Goal: Task Accomplishment & Management: Manage account settings

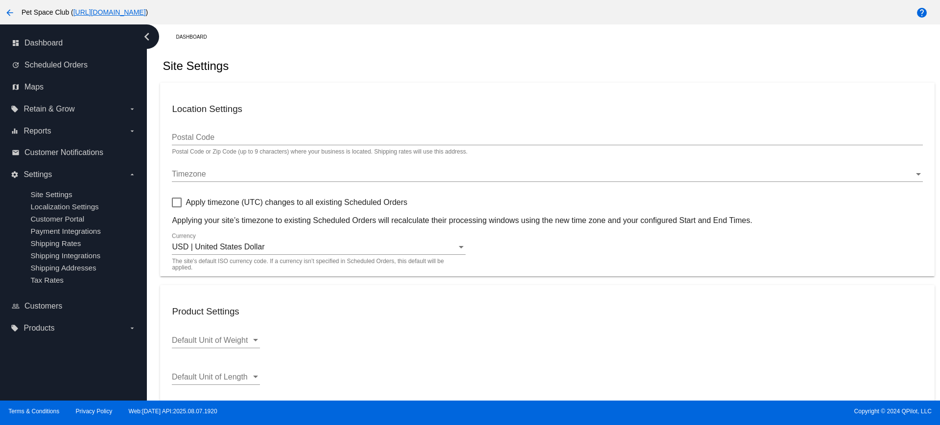
scroll to position [301, 0]
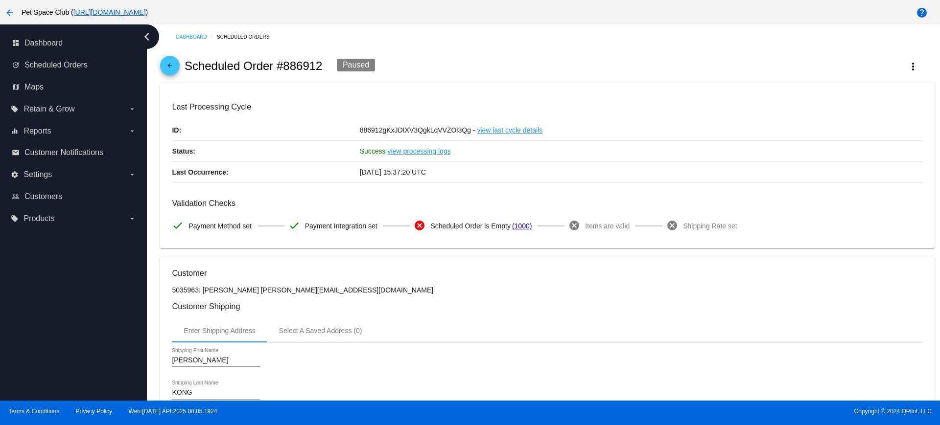
click at [165, 67] on mat-icon "arrow_back" at bounding box center [170, 68] width 12 height 12
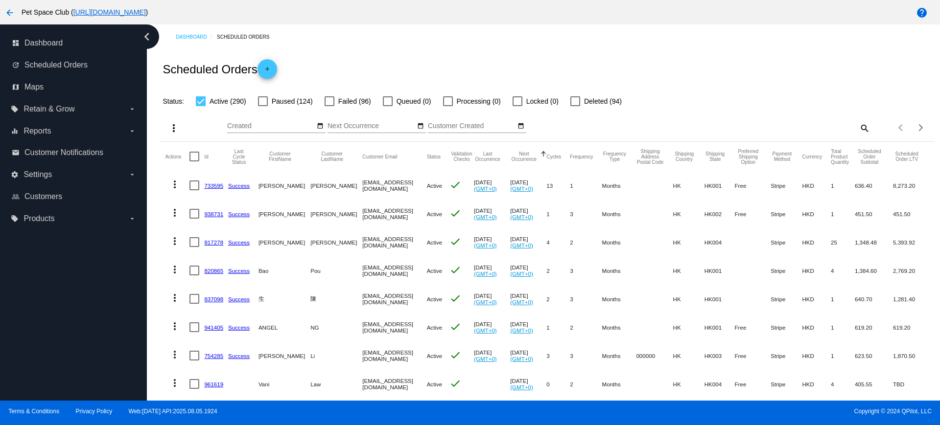
click at [858, 128] on mat-icon "search" at bounding box center [864, 127] width 12 height 15
click at [700, 129] on input "Search" at bounding box center [773, 126] width 193 height 8
paste input "771535"
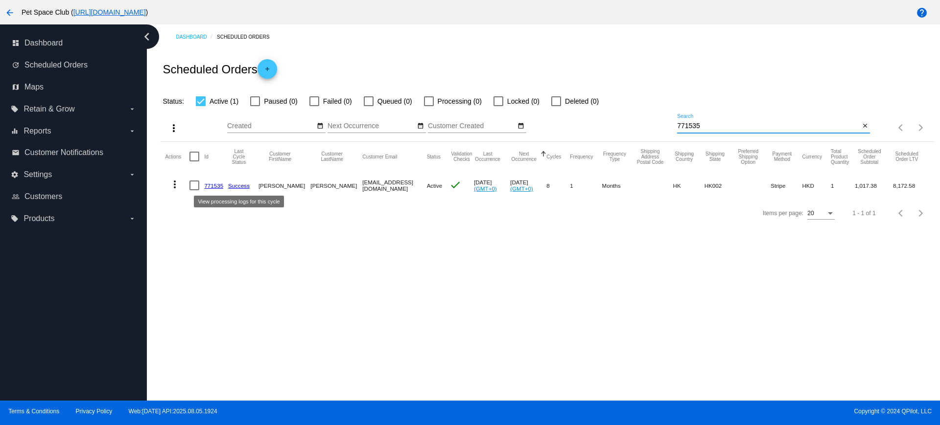
type input "771535"
drag, startPoint x: 706, startPoint y: 124, endPoint x: 650, endPoint y: 121, distance: 55.9
click at [650, 121] on div "more_vert Aug Jan Feb Mar Apr 1" at bounding box center [547, 124] width 774 height 35
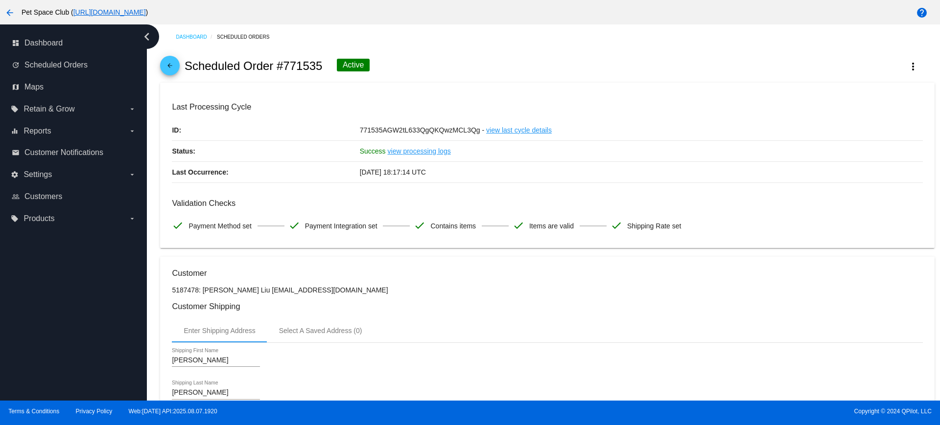
drag, startPoint x: 321, startPoint y: 65, endPoint x: 278, endPoint y: 65, distance: 42.1
click at [278, 65] on h2 "Scheduled Order #771535" at bounding box center [253, 66] width 138 height 14
copy h2 "#771535"
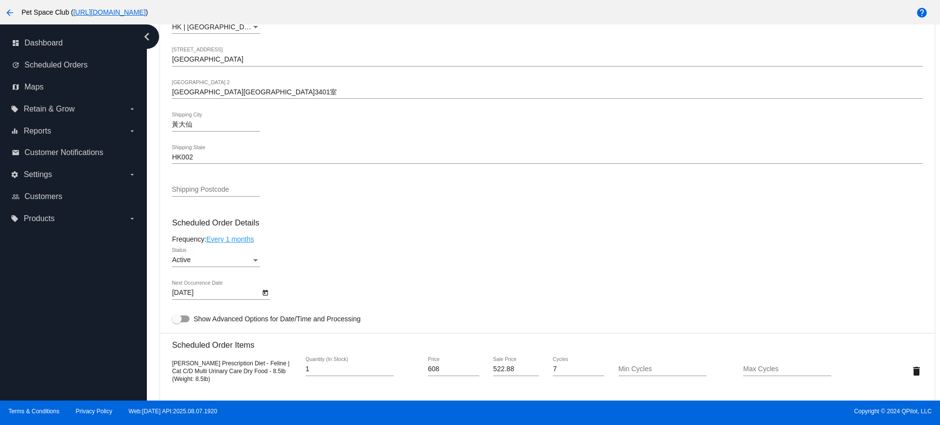
scroll to position [551, 0]
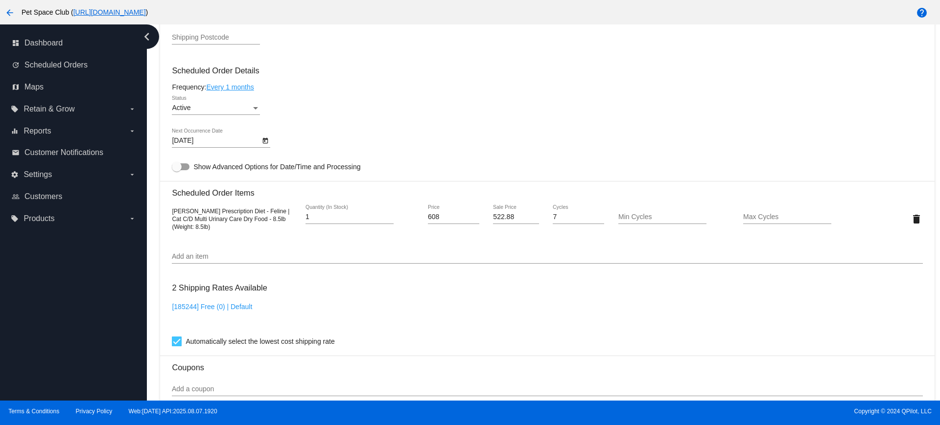
drag, startPoint x: 148, startPoint y: 152, endPoint x: 186, endPoint y: 202, distance: 62.8
click at [148, 152] on div "Dashboard Scheduled Orders arrow_back Scheduled Order #771535 Active more_vert …" at bounding box center [543, 212] width 793 height 376
drag, startPoint x: 172, startPoint y: 215, endPoint x: 291, endPoint y: 224, distance: 118.7
click at [291, 224] on div "[PERSON_NAME] Prescription Diet - Feline | Cat C/D Multi Urinary Care Dry Food …" at bounding box center [234, 218] width 125 height 23
copy span "[PERSON_NAME] Prescription Diet - Feline | Cat C/D Multi Urinary Care Dry Food …"
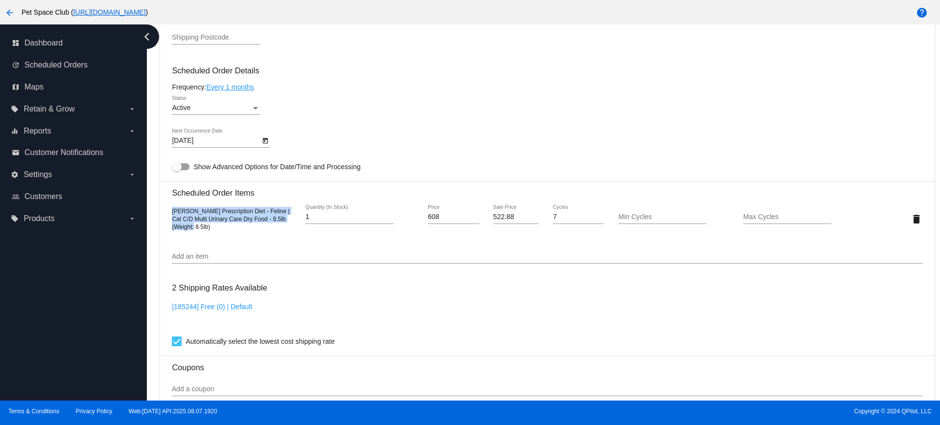
drag, startPoint x: 89, startPoint y: 344, endPoint x: 163, endPoint y: 269, distance: 105.9
click at [89, 344] on div "chevron_left dashboard Dashboard update Scheduled Orders map Maps local_offer R…" at bounding box center [73, 212] width 147 height 376
click at [514, 245] on div "Add an item" at bounding box center [547, 254] width 750 height 19
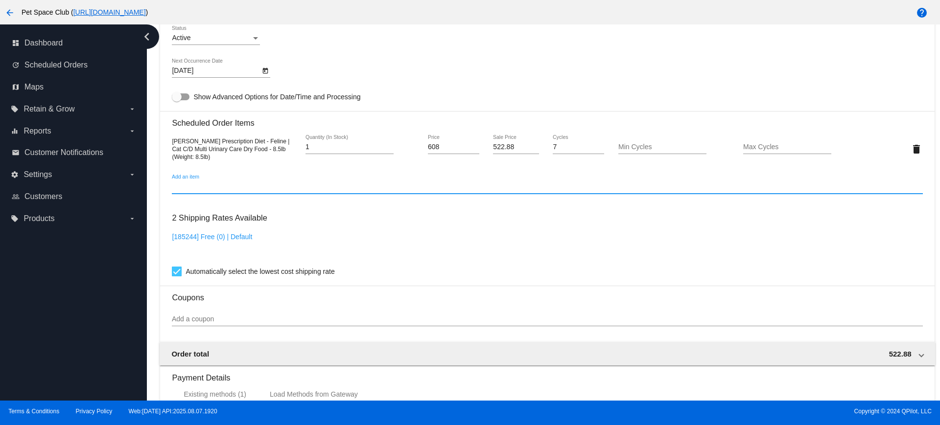
scroll to position [734, 0]
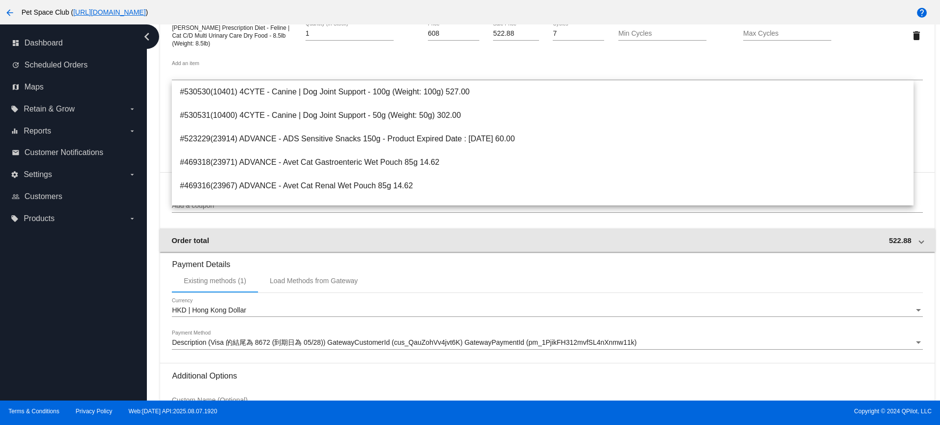
click at [906, 240] on div "Order total 522.88" at bounding box center [544, 240] width 747 height 8
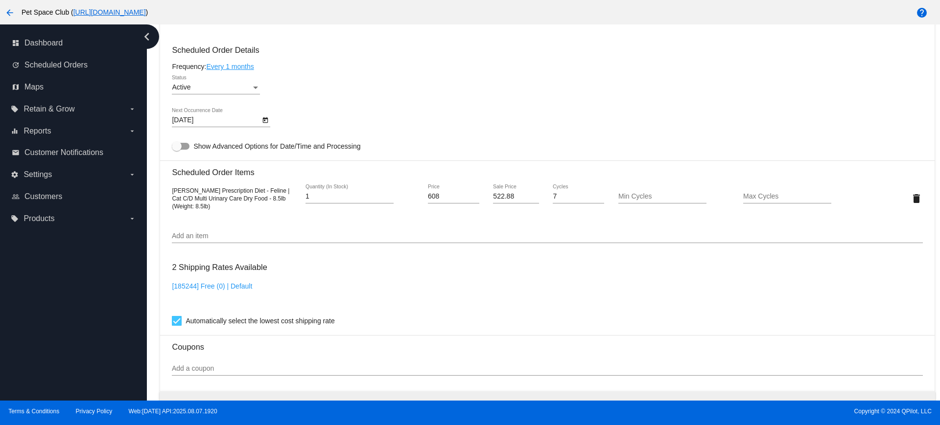
scroll to position [551, 0]
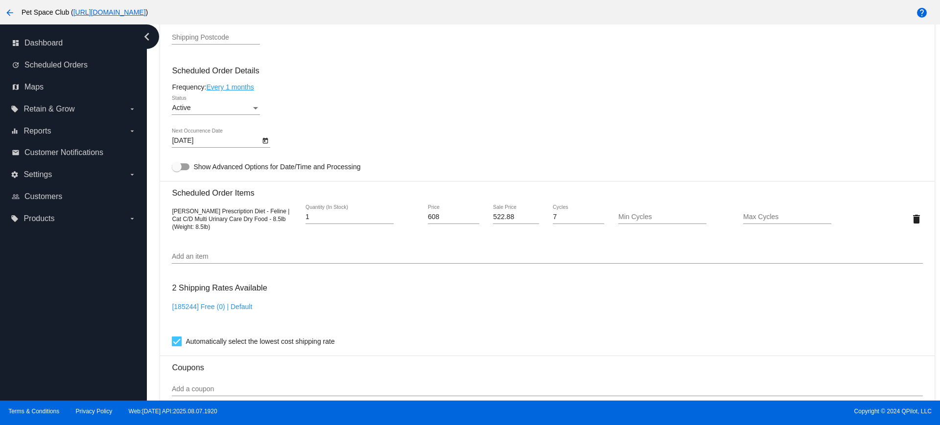
click at [410, 129] on div "[DATE] Next Occurrence Date" at bounding box center [547, 143] width 750 height 28
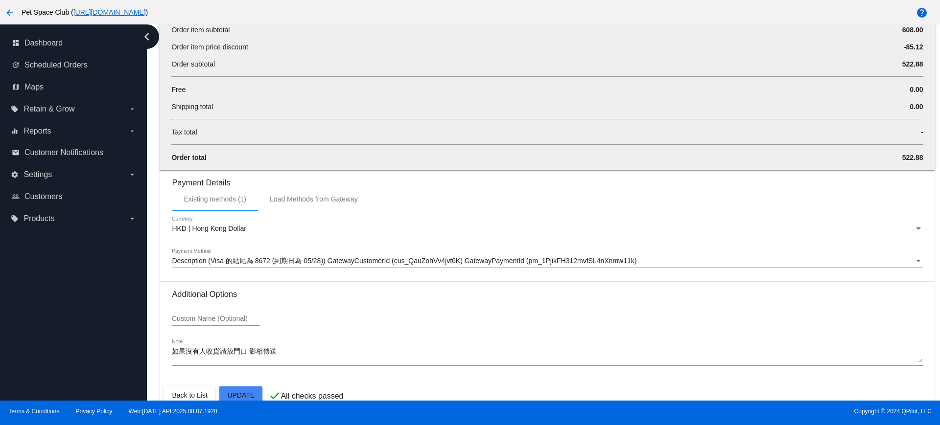
scroll to position [988, 0]
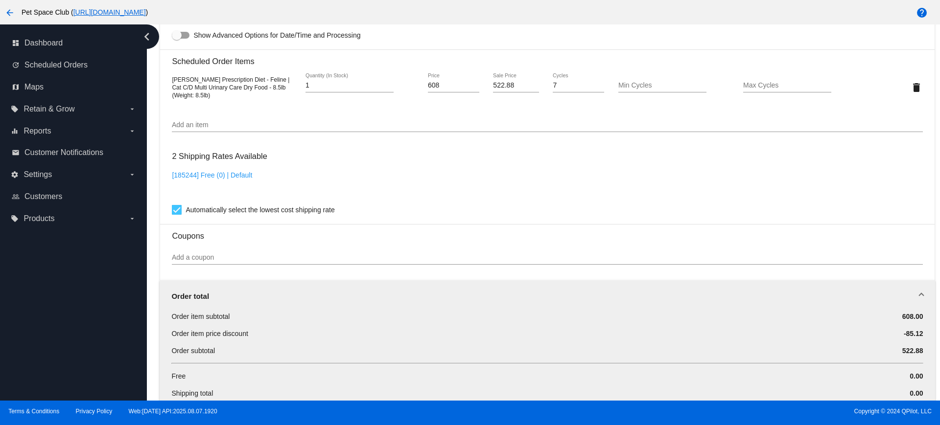
scroll to position [560, 0]
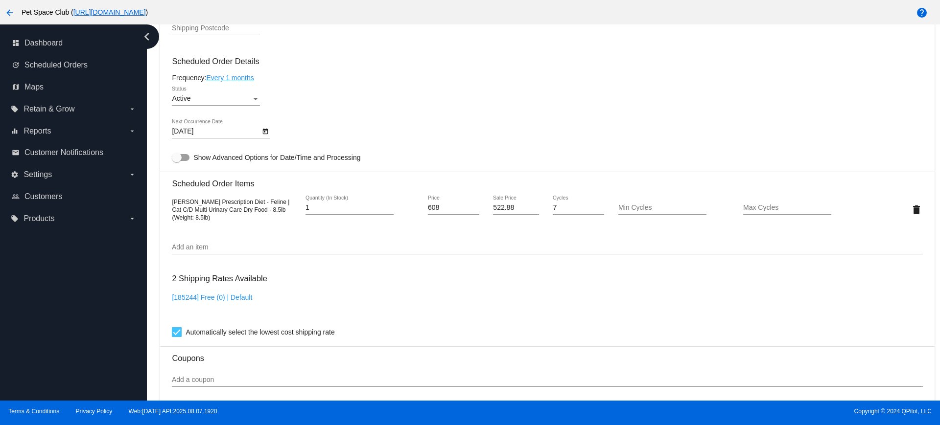
click at [837, 266] on mat-card-content "Customer 5187478: Joe Liu chingyan0101@gmail.com Customer Shipping Enter Shippi…" at bounding box center [547, 246] width 750 height 1075
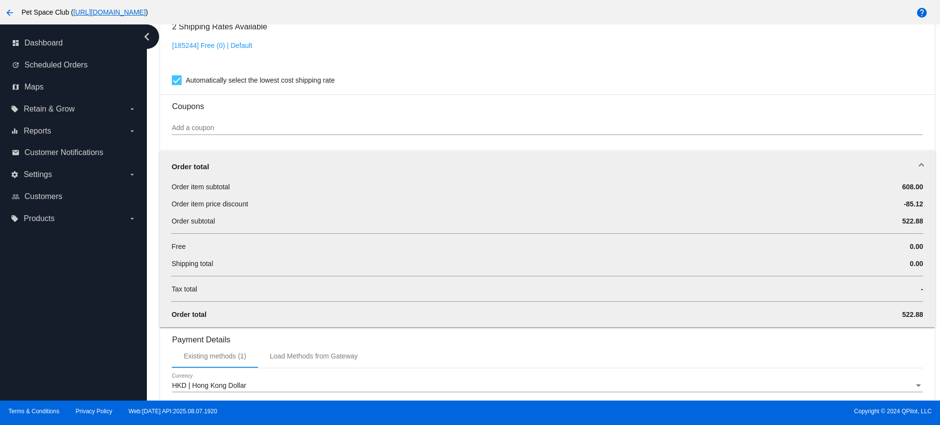
scroll to position [866, 0]
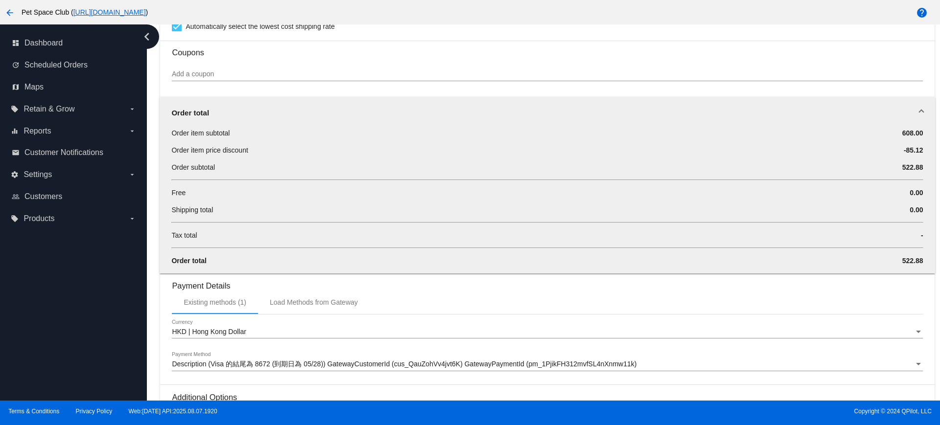
click at [908, 114] on div "Order total" at bounding box center [544, 113] width 747 height 8
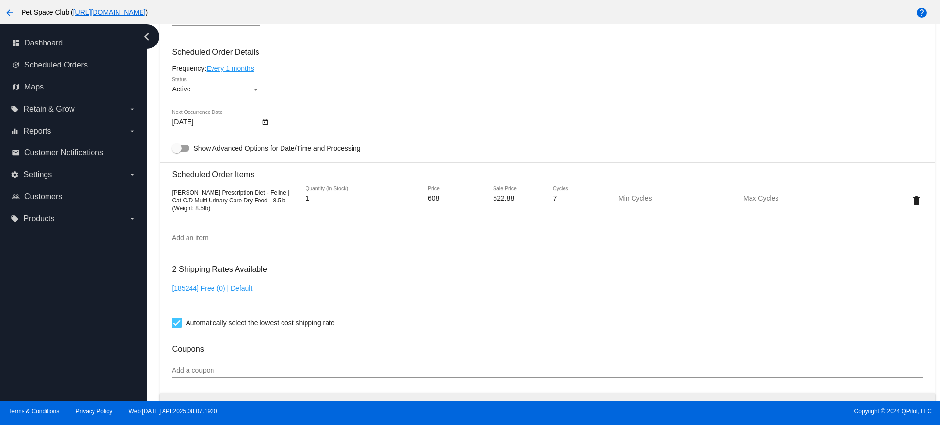
scroll to position [590, 0]
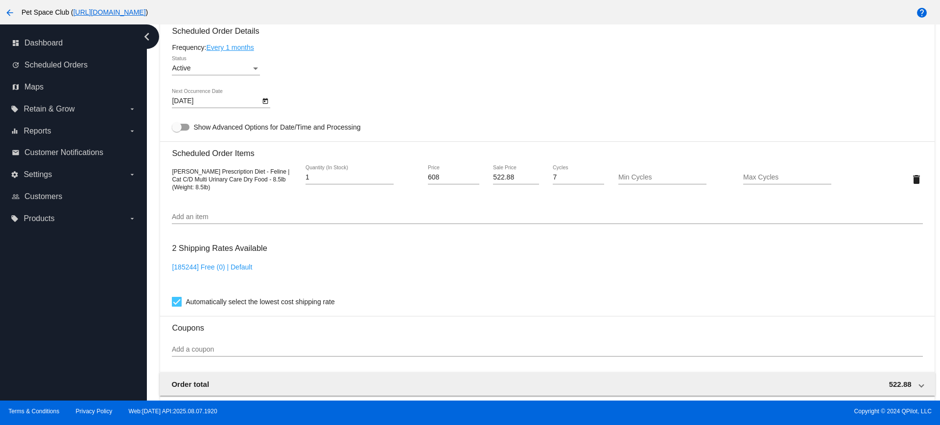
click at [118, 281] on div "chevron_left dashboard Dashboard update Scheduled Orders map Maps local_offer R…" at bounding box center [73, 212] width 147 height 376
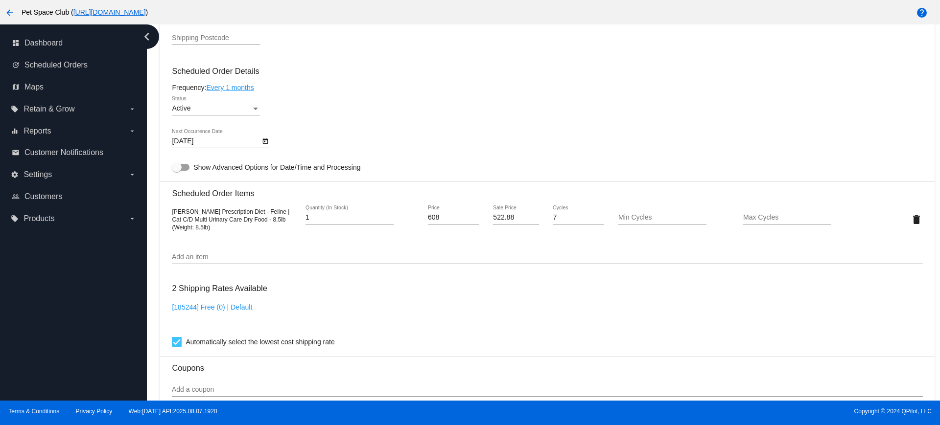
scroll to position [529, 0]
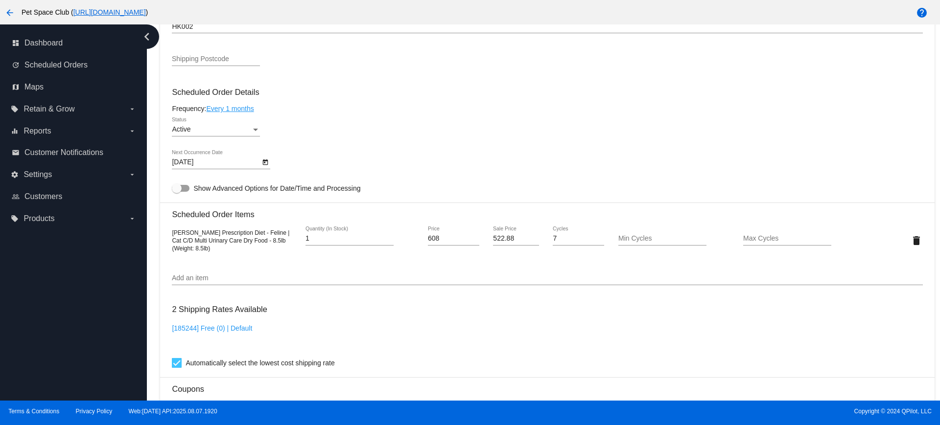
click at [109, 302] on div "chevron_left dashboard Dashboard update Scheduled Orders map Maps local_offer R…" at bounding box center [73, 212] width 147 height 376
